Goal: Task Accomplishment & Management: Use online tool/utility

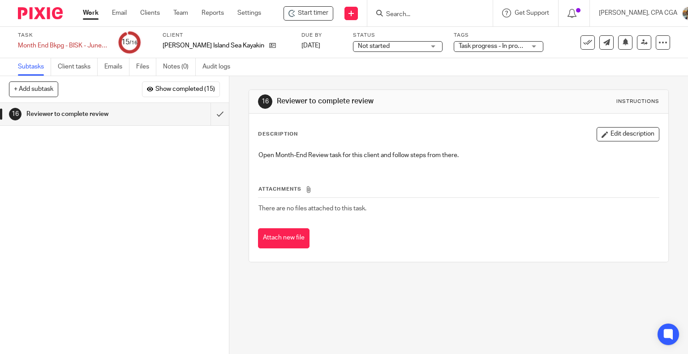
click at [394, 15] on input "Search" at bounding box center [425, 15] width 81 height 8
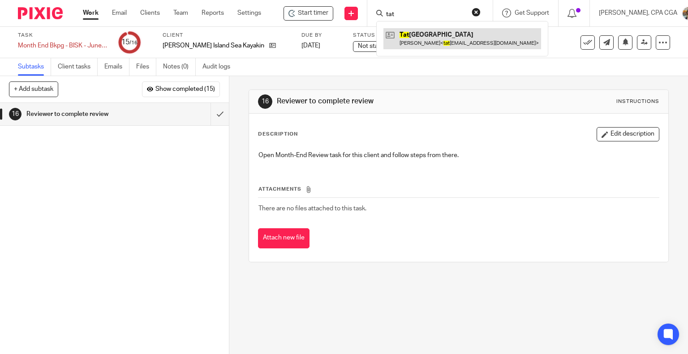
type input "tat"
click at [426, 43] on link at bounding box center [462, 38] width 158 height 21
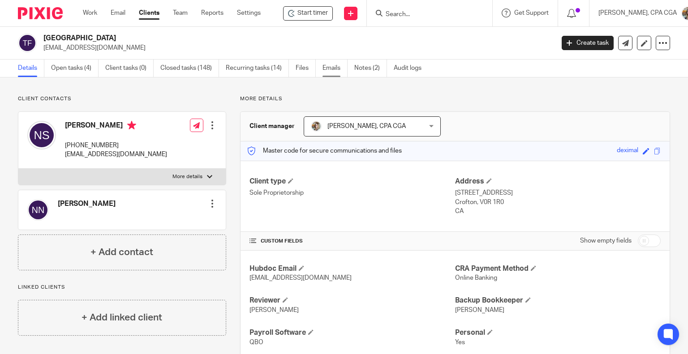
click at [340, 72] on link "Emails" at bounding box center [334, 68] width 25 height 17
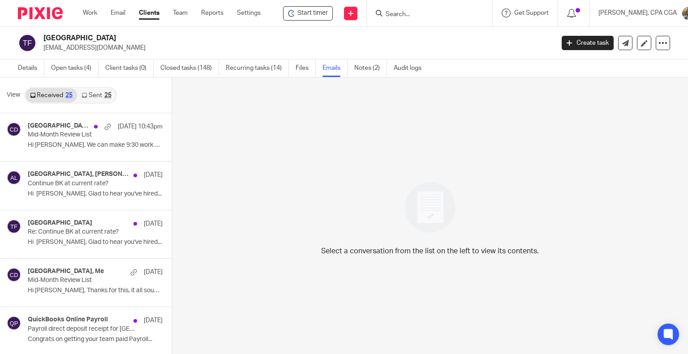
click at [87, 92] on link "Sent 25" at bounding box center [96, 95] width 39 height 14
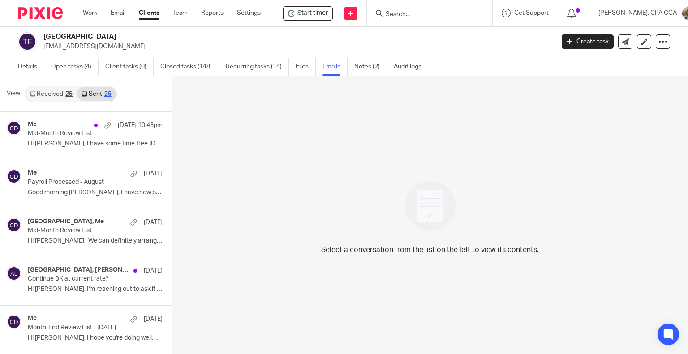
click at [59, 93] on link "Received 25" at bounding box center [52, 94] width 52 height 14
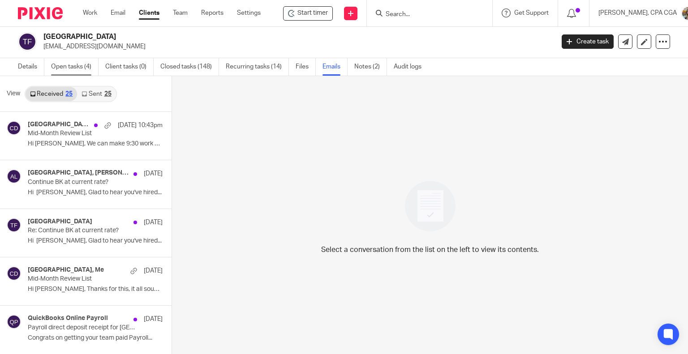
click at [60, 68] on link "Open tasks (4)" at bounding box center [74, 66] width 47 height 17
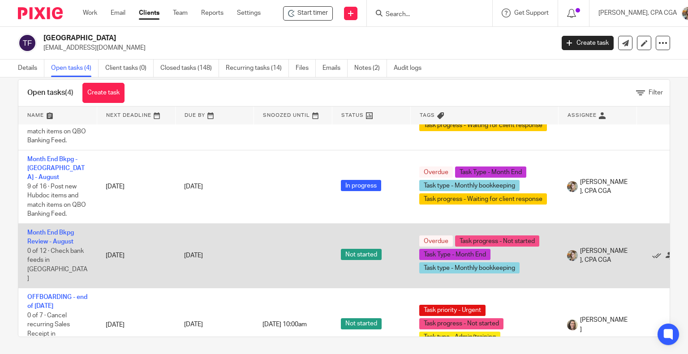
scroll to position [17, 0]
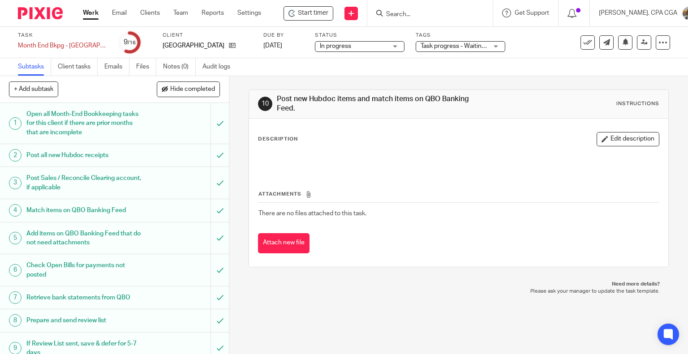
scroll to position [179, 0]
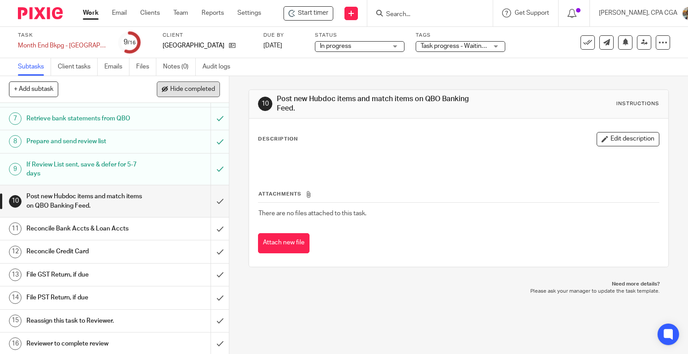
click at [187, 91] on span "Hide completed" at bounding box center [192, 89] width 45 height 7
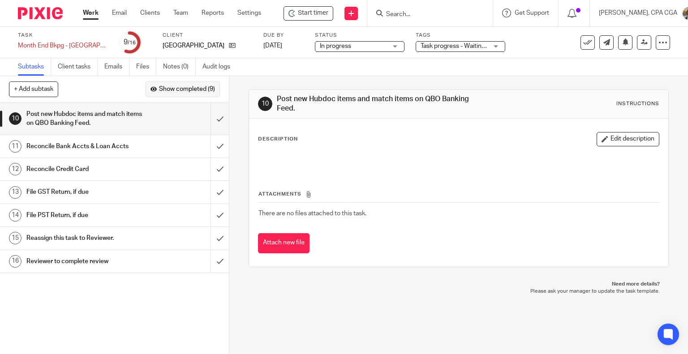
scroll to position [0, 0]
click at [207, 120] on input "submit" at bounding box center [114, 119] width 229 height 32
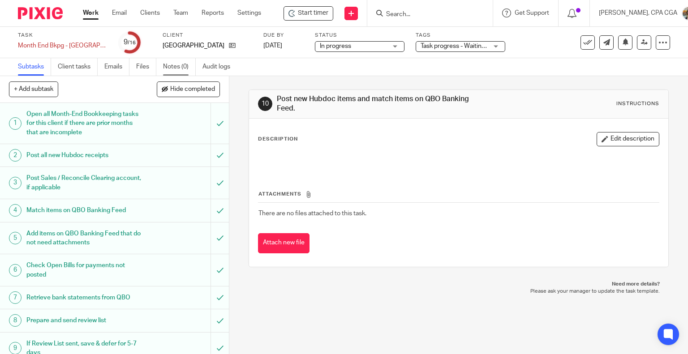
scroll to position [179, 0]
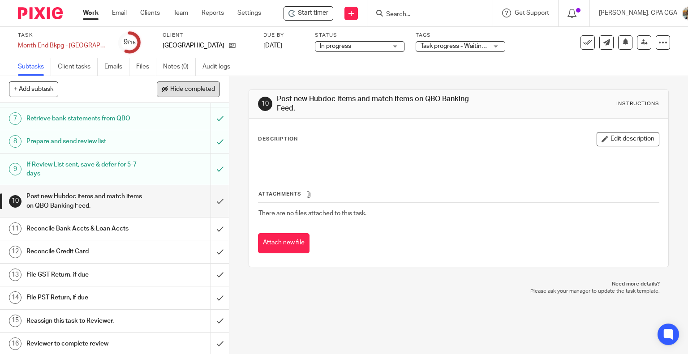
click at [188, 90] on span "Hide completed" at bounding box center [192, 89] width 45 height 7
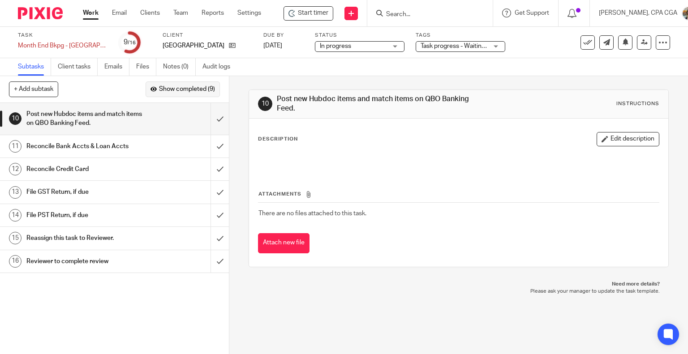
scroll to position [0, 0]
click at [210, 118] on input "submit" at bounding box center [114, 119] width 229 height 32
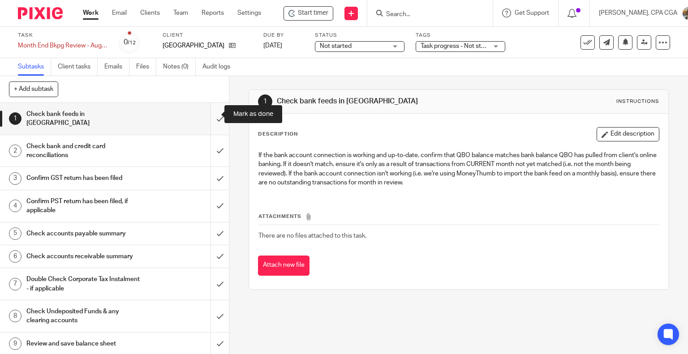
click at [210, 115] on input "submit" at bounding box center [114, 119] width 229 height 32
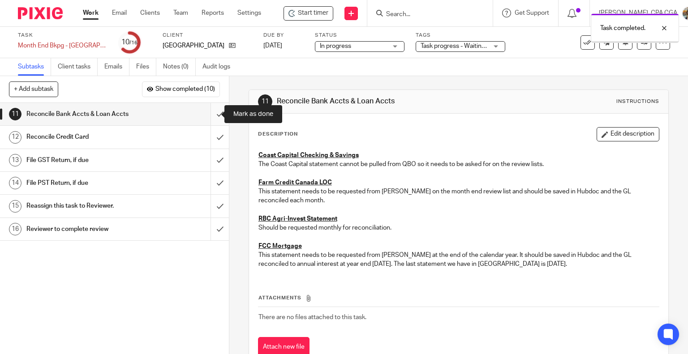
click at [211, 117] on input "submit" at bounding box center [114, 114] width 229 height 22
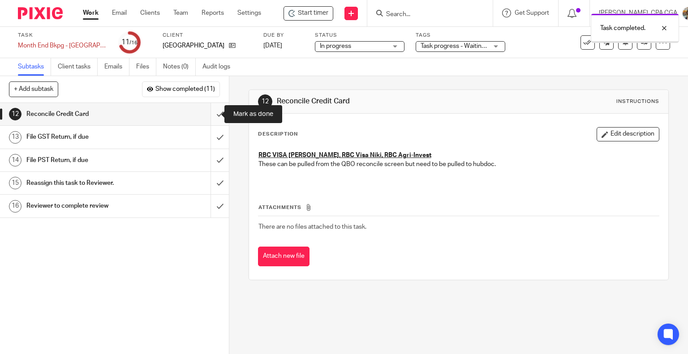
click at [210, 112] on input "submit" at bounding box center [114, 114] width 229 height 22
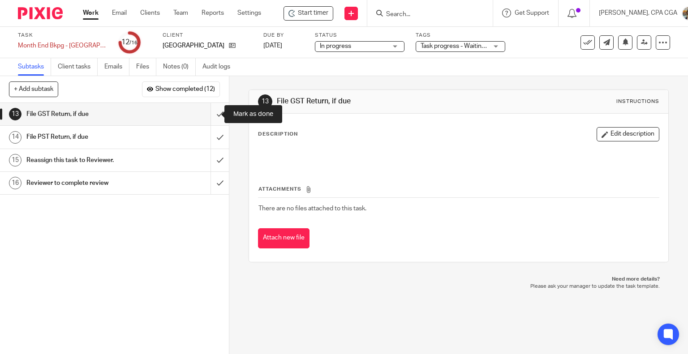
click at [210, 112] on input "submit" at bounding box center [114, 114] width 229 height 22
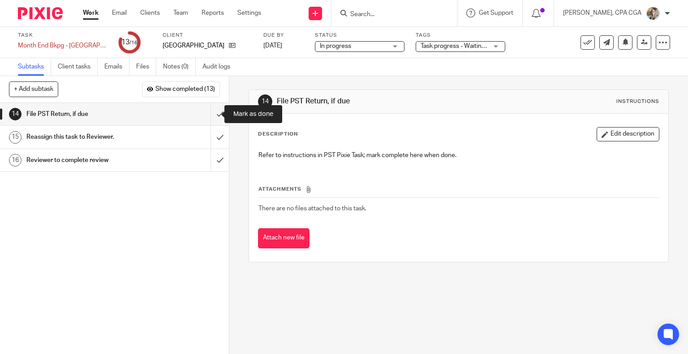
click at [211, 115] on input "submit" at bounding box center [114, 114] width 229 height 22
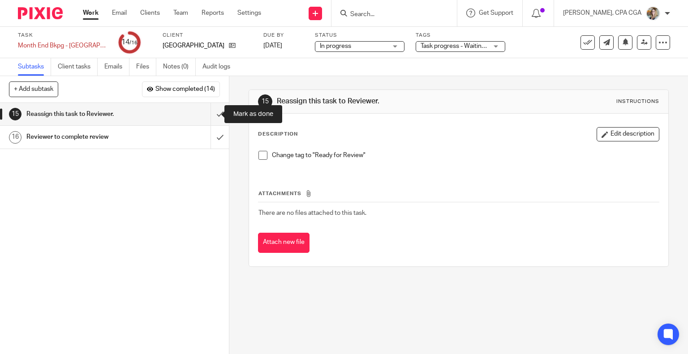
click at [211, 115] on input "submit" at bounding box center [114, 114] width 229 height 22
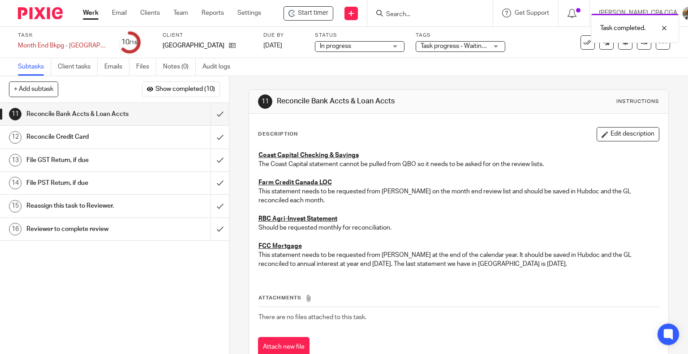
click at [100, 134] on h1 "Reconcile Credit Card" at bounding box center [84, 136] width 117 height 13
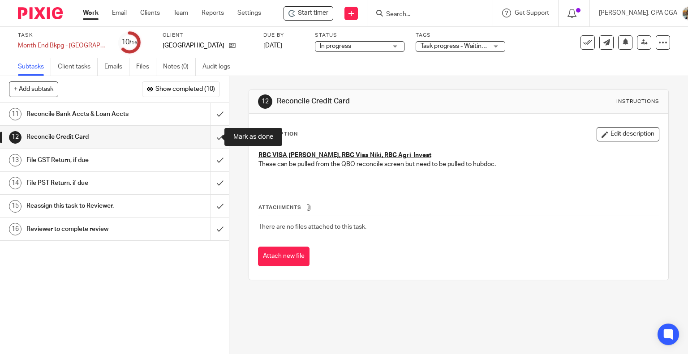
click at [210, 138] on input "submit" at bounding box center [114, 137] width 229 height 22
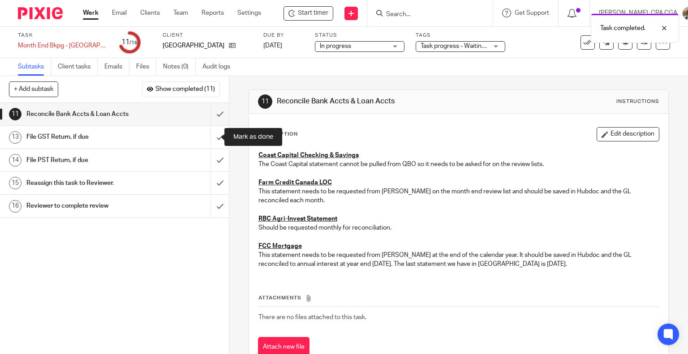
click at [210, 138] on input "submit" at bounding box center [114, 137] width 229 height 22
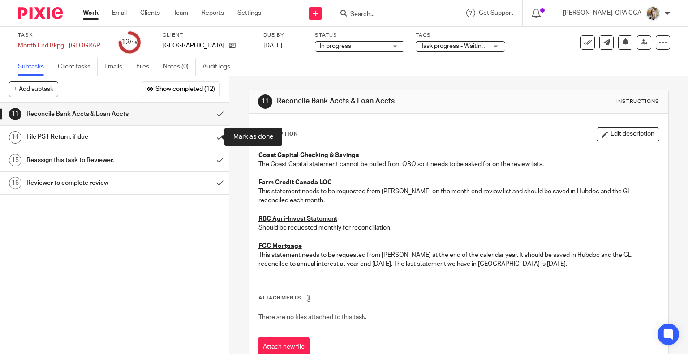
click at [210, 138] on input "submit" at bounding box center [114, 137] width 229 height 22
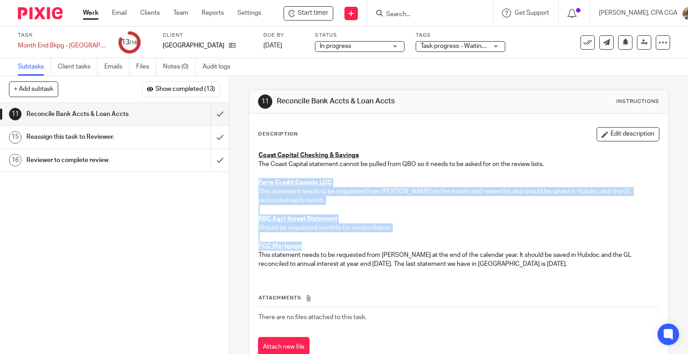
drag, startPoint x: 255, startPoint y: 181, endPoint x: 308, endPoint y: 249, distance: 86.1
click at [308, 249] on div "Coast Capital Checking & Savings The Coast Capital statement cannot be pulled f…" at bounding box center [459, 210] width 410 height 129
copy div "Farm Credit Canada LOC This statement needs to be requested from Niki on the mo…"
click at [213, 116] on input "submit" at bounding box center [114, 114] width 229 height 22
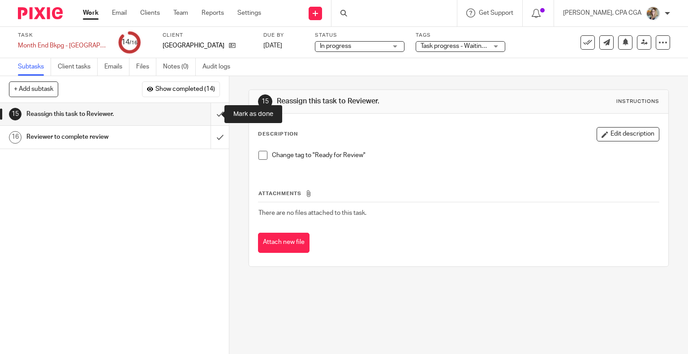
click at [210, 113] on input "submit" at bounding box center [114, 114] width 229 height 22
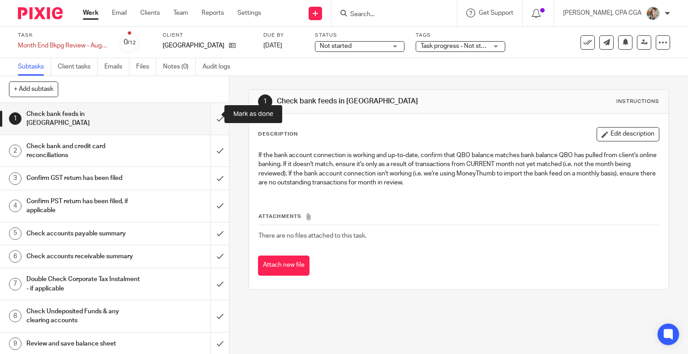
click at [211, 113] on input "submit" at bounding box center [114, 119] width 229 height 32
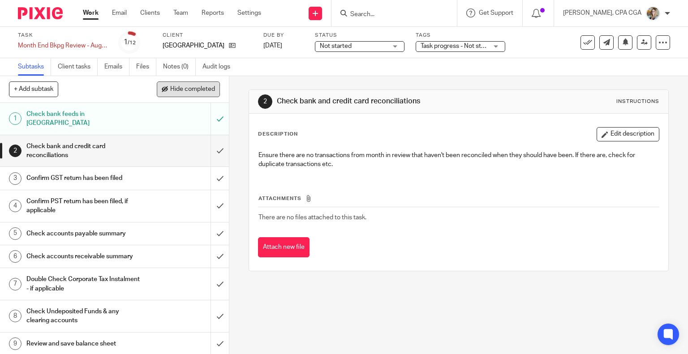
click at [186, 87] on span "Hide completed" at bounding box center [192, 89] width 45 height 7
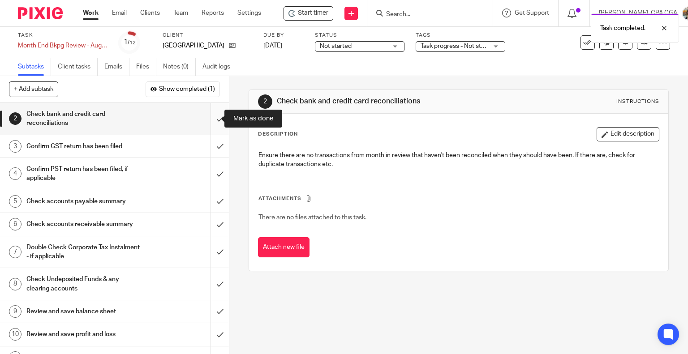
click at [212, 120] on input "submit" at bounding box center [114, 119] width 229 height 32
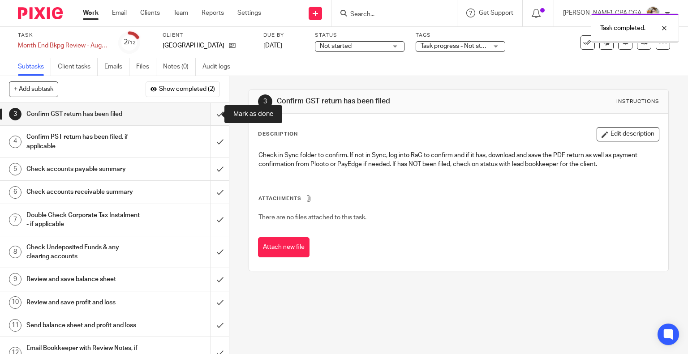
click at [211, 112] on input "submit" at bounding box center [114, 114] width 229 height 22
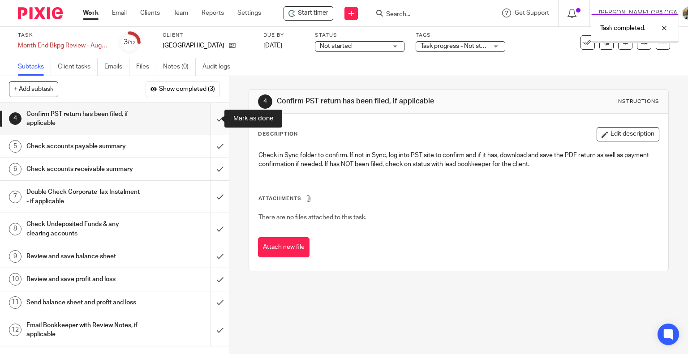
click at [211, 116] on input "submit" at bounding box center [114, 119] width 229 height 32
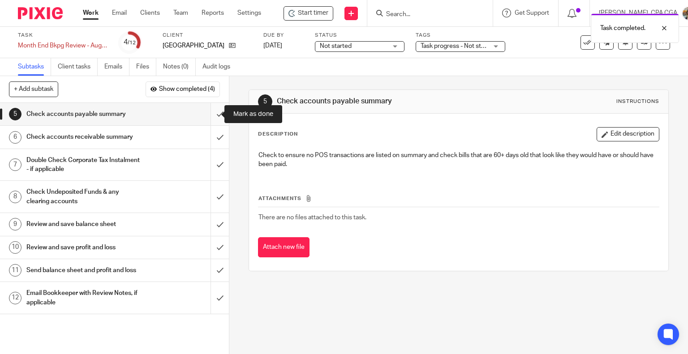
click at [210, 114] on input "submit" at bounding box center [114, 114] width 229 height 22
